Goal: Information Seeking & Learning: Learn about a topic

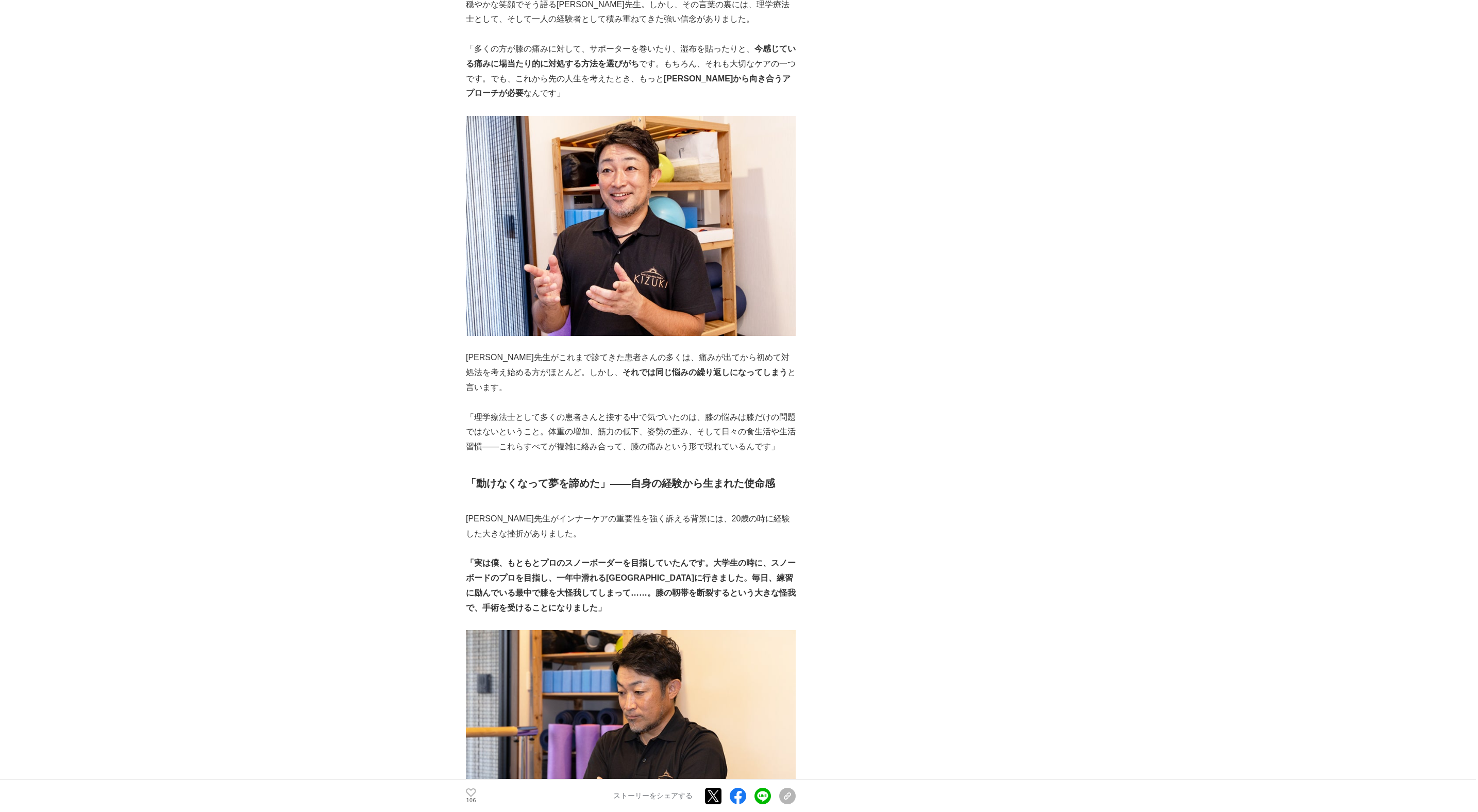
scroll to position [932, 0]
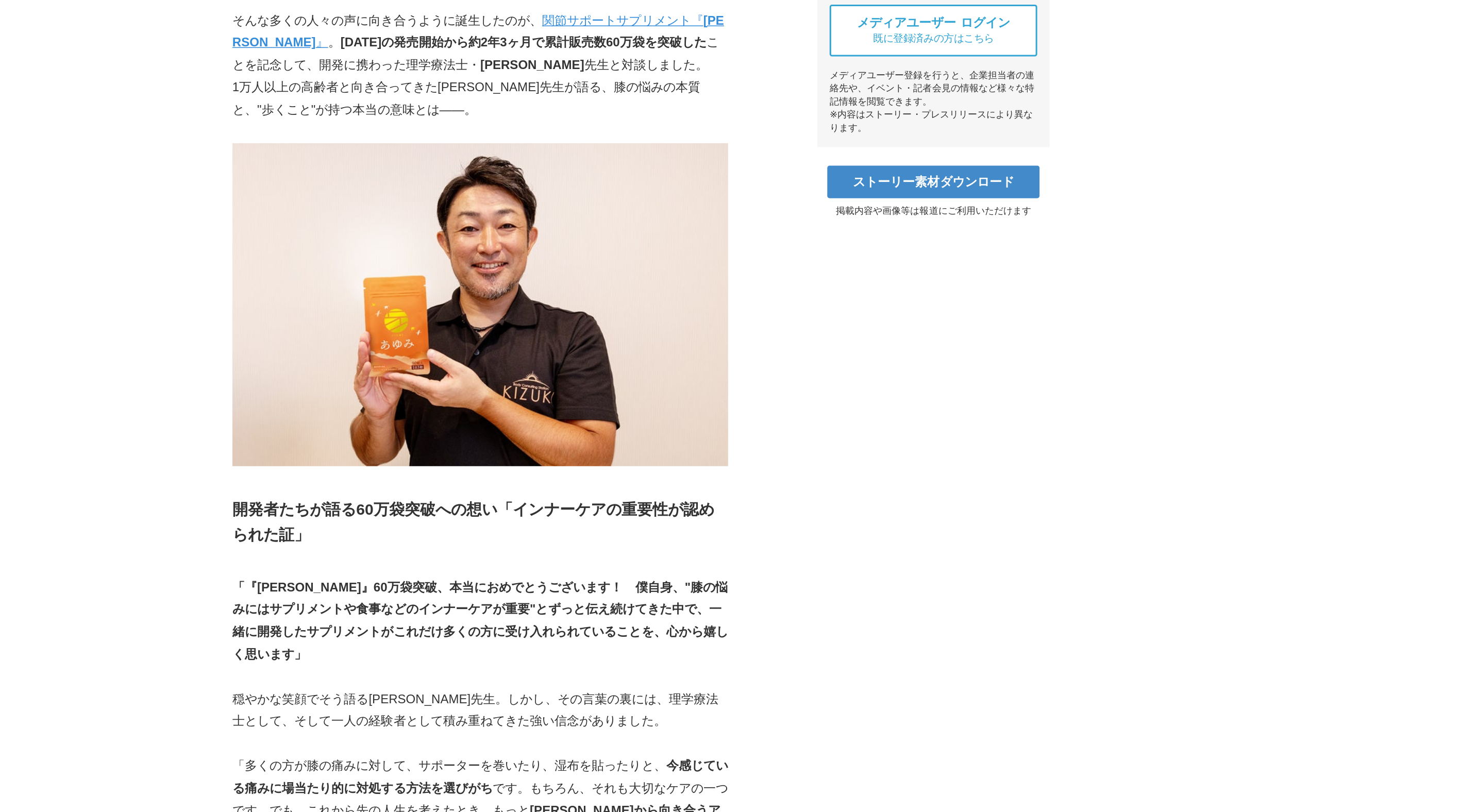
scroll to position [0, 0]
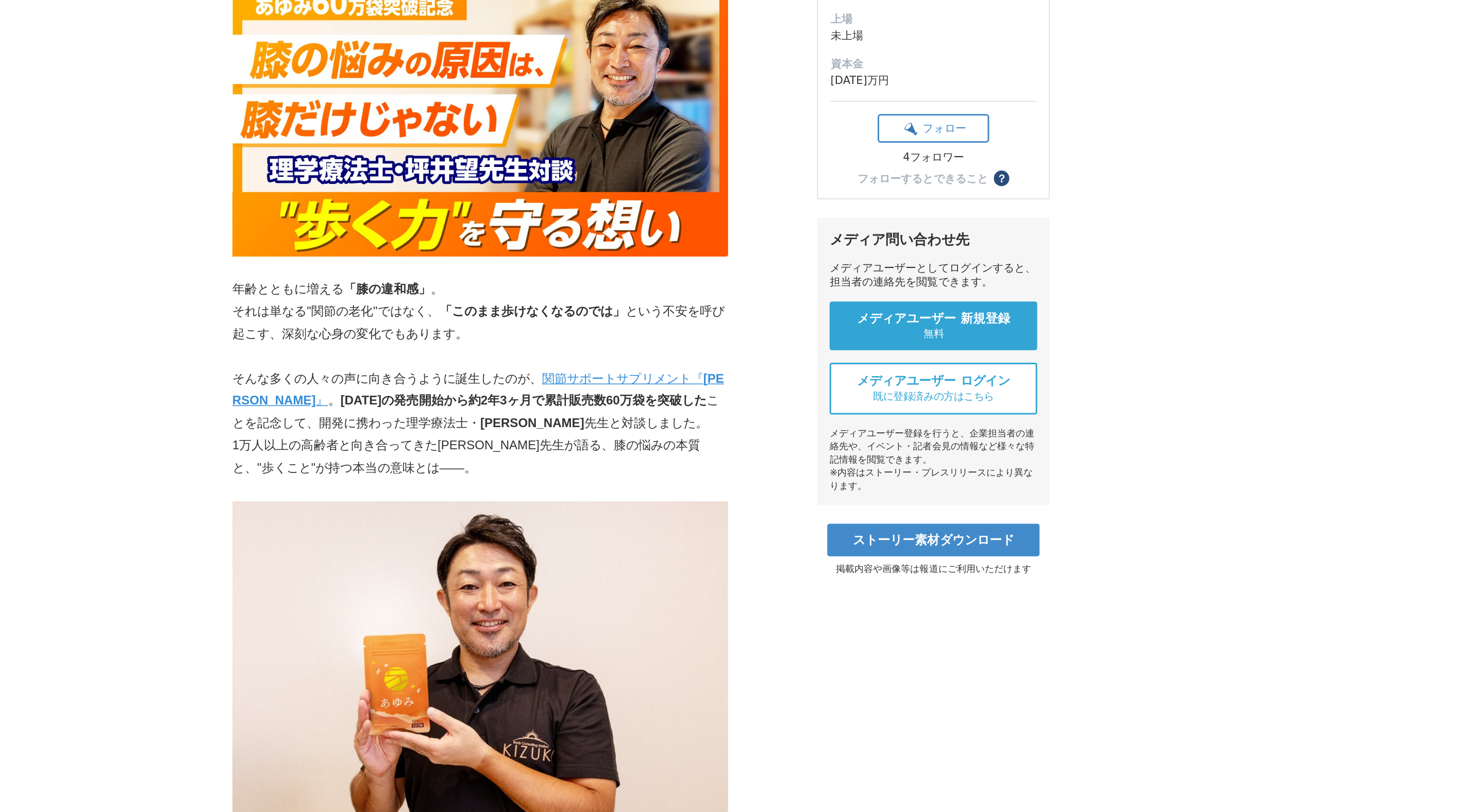
click at [677, 435] on p "それは単なる"関節の老化"ではなく、 「このまま歩けなくなるのでは」 という不安を呼び起こす、深刻な心身の変化でもあります。" at bounding box center [630, 442] width 330 height 30
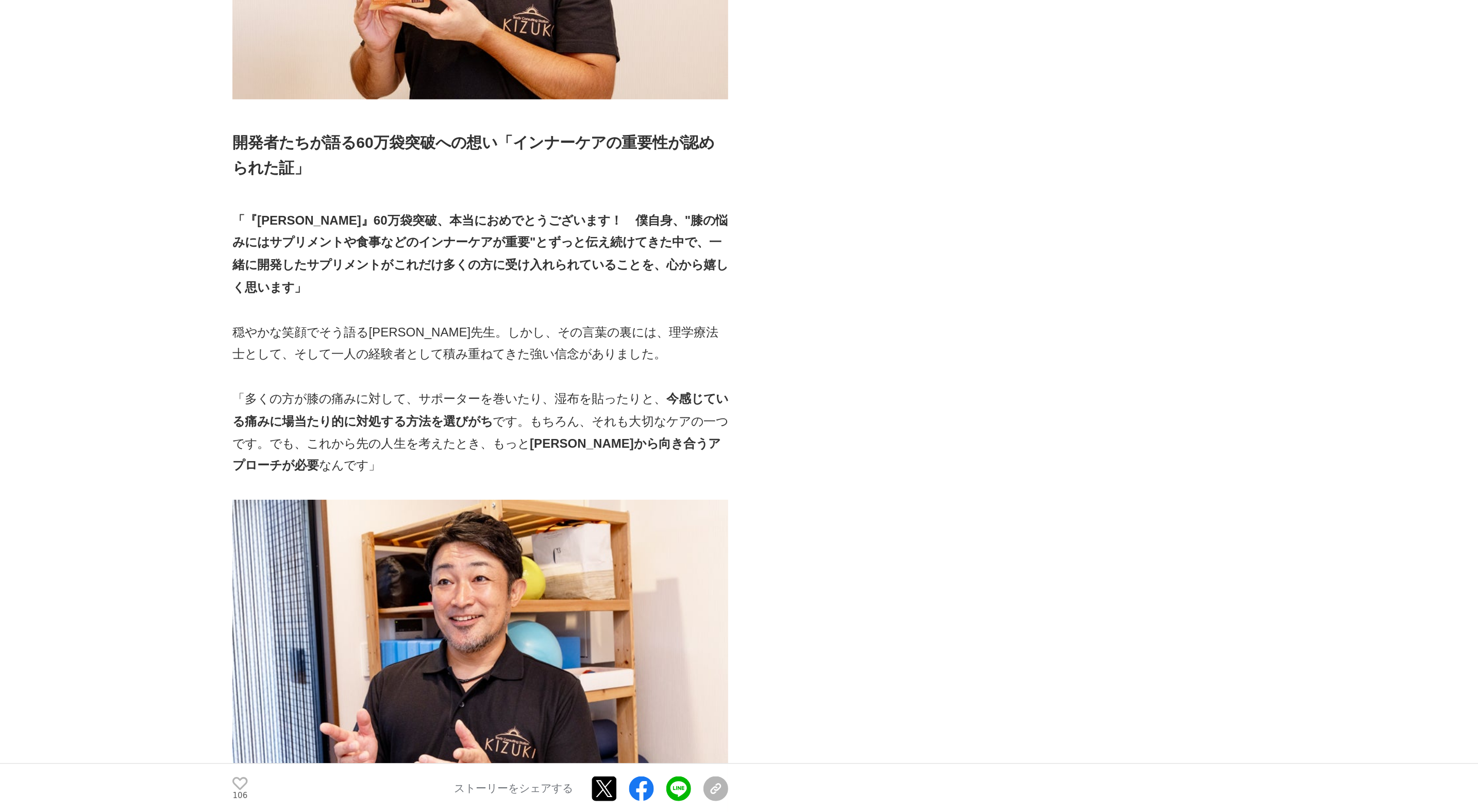
scroll to position [448, 0]
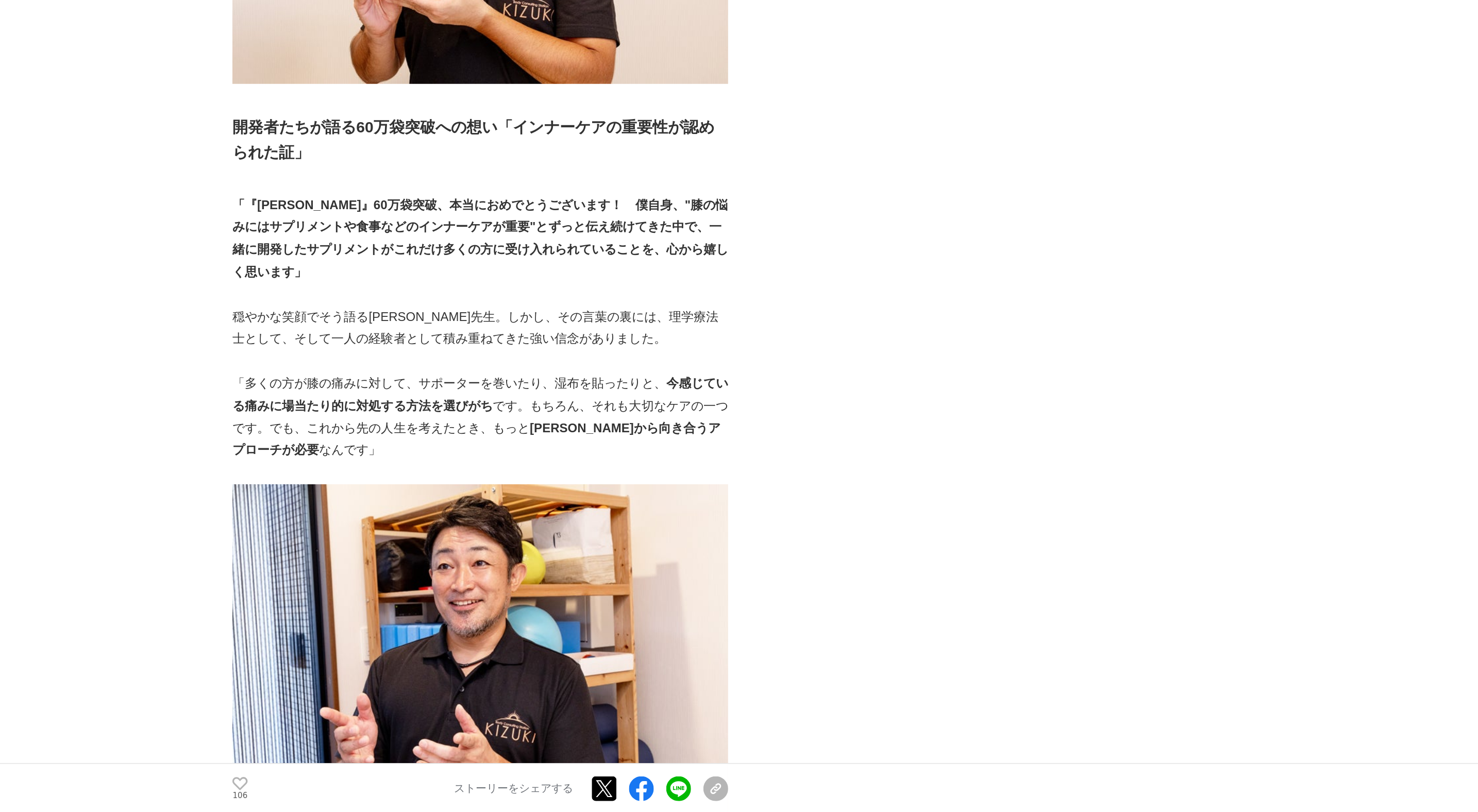
click at [770, 553] on p "「多くの方が膝の痛みに対して、サポーターを巻いたり、湿布を貼ったりと、 今感じている痛みに場当たり的に対処する方法を選びがち です。もちろん、それも大切なケア…" at bounding box center [630, 548] width 330 height 59
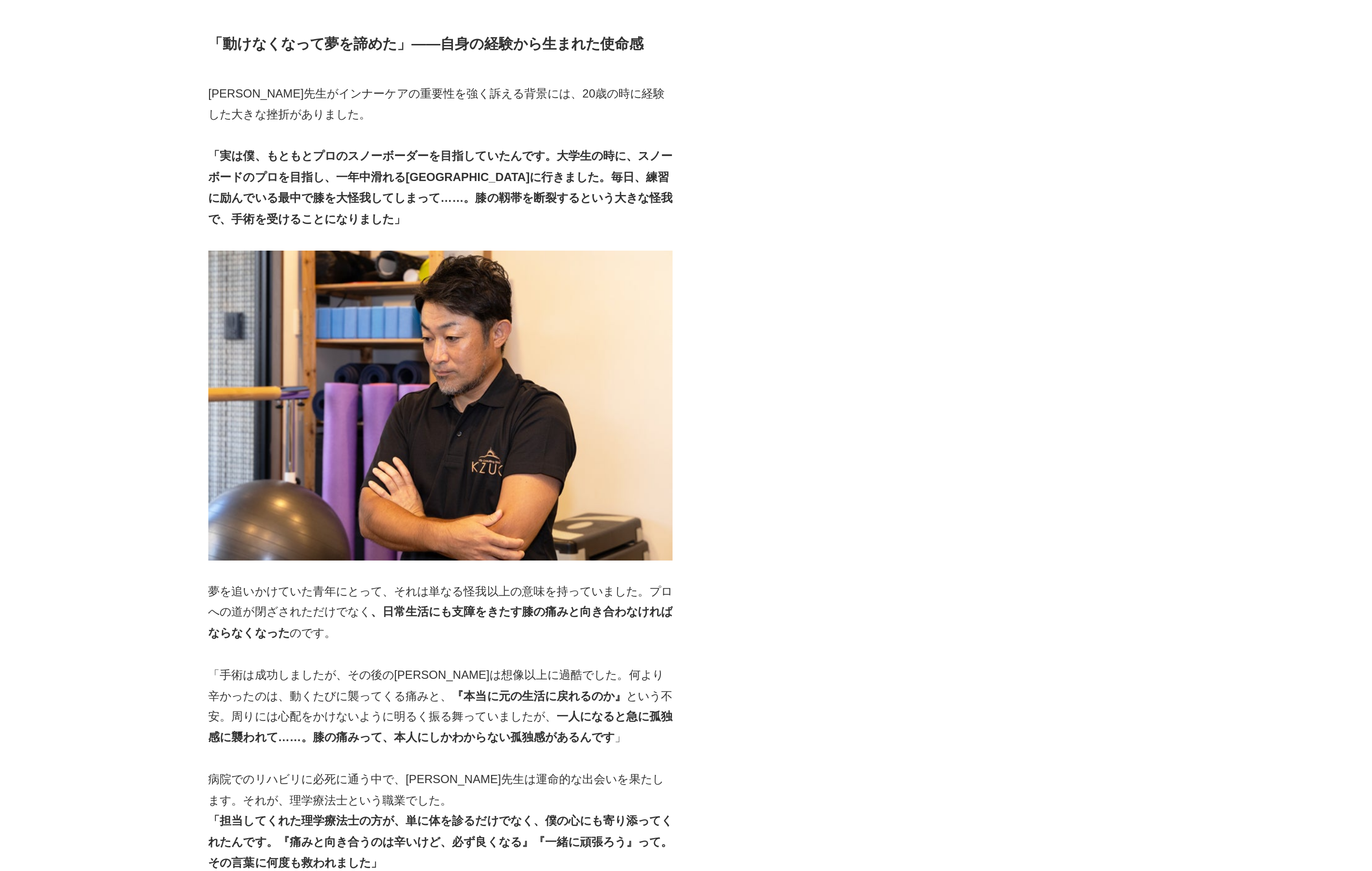
scroll to position [1241, 0]
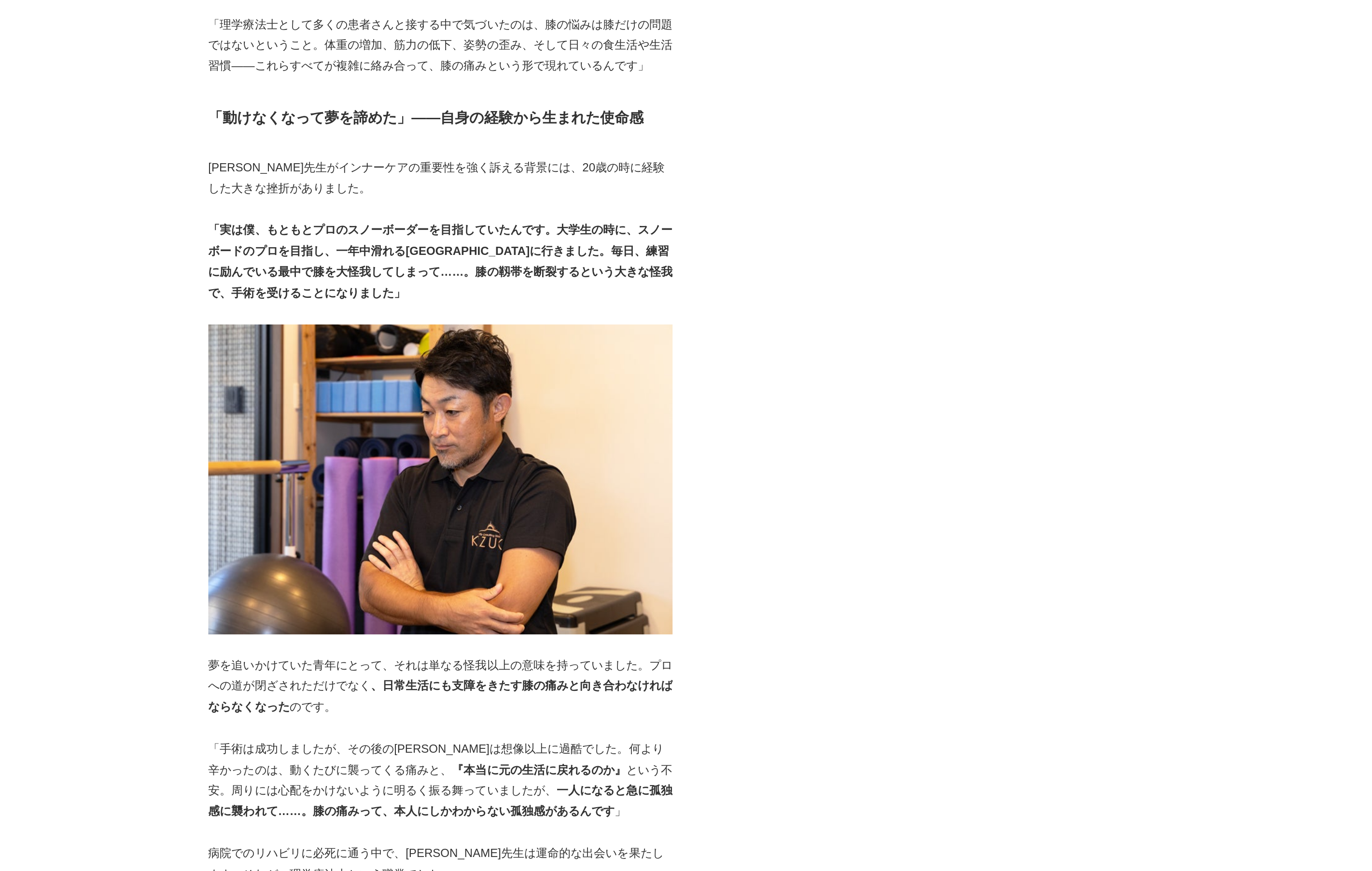
click at [432, 215] on img at bounding box center [584, 318] width 309 height 206
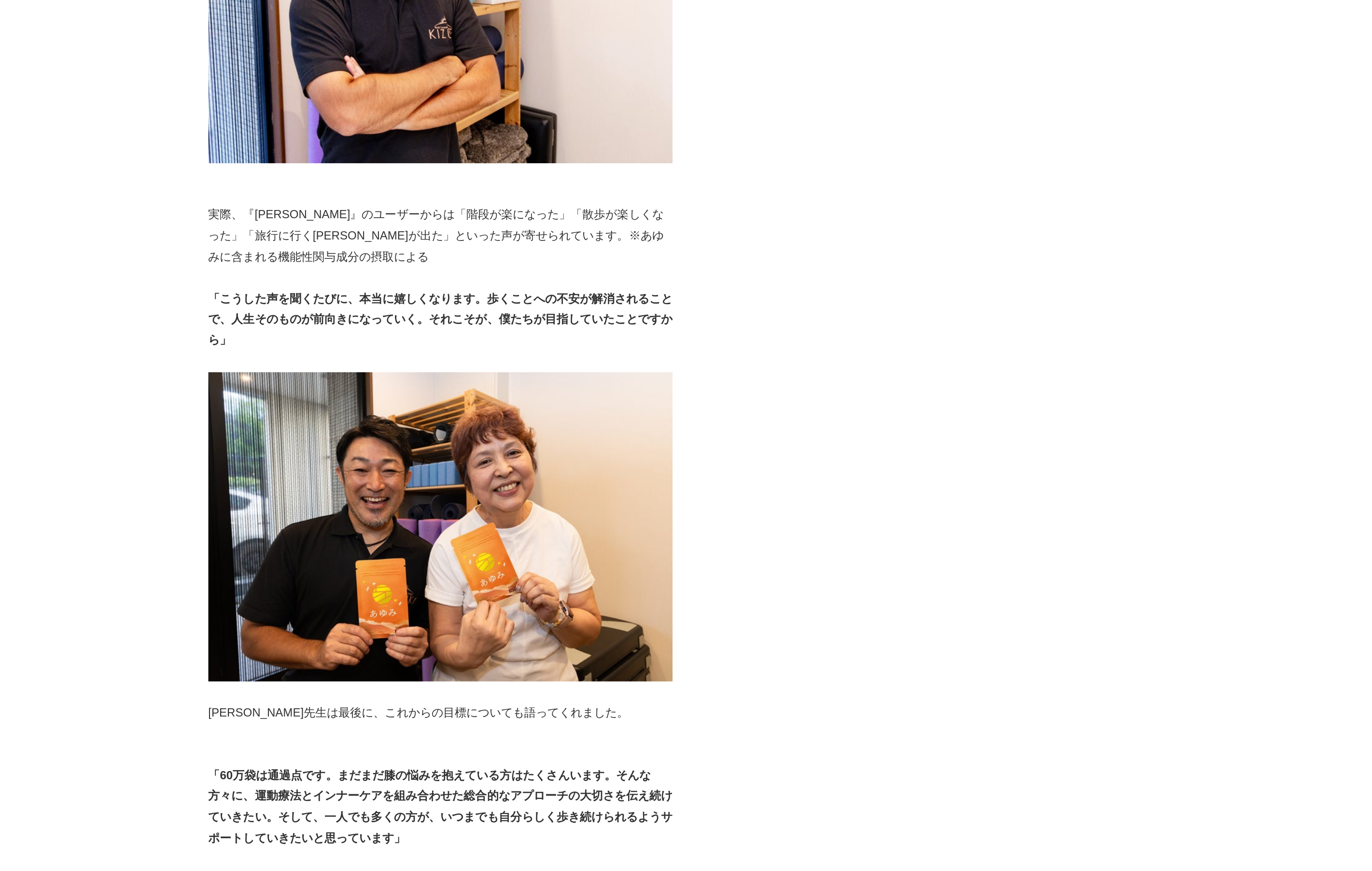
scroll to position [4463, 0]
